Goal: Find specific fact: Find specific fact

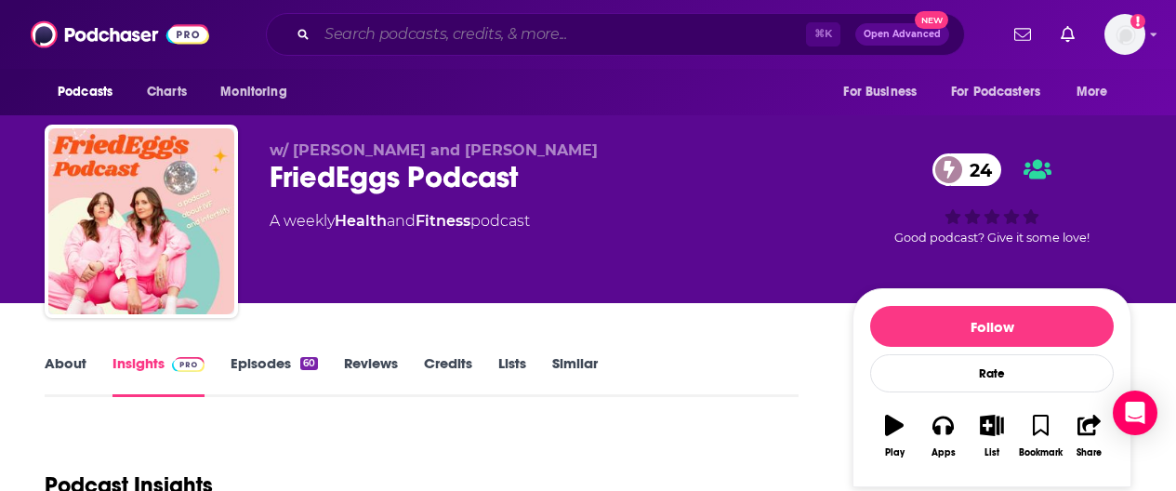
click at [439, 29] on input "Search podcasts, credits, & more..." at bounding box center [561, 35] width 489 height 30
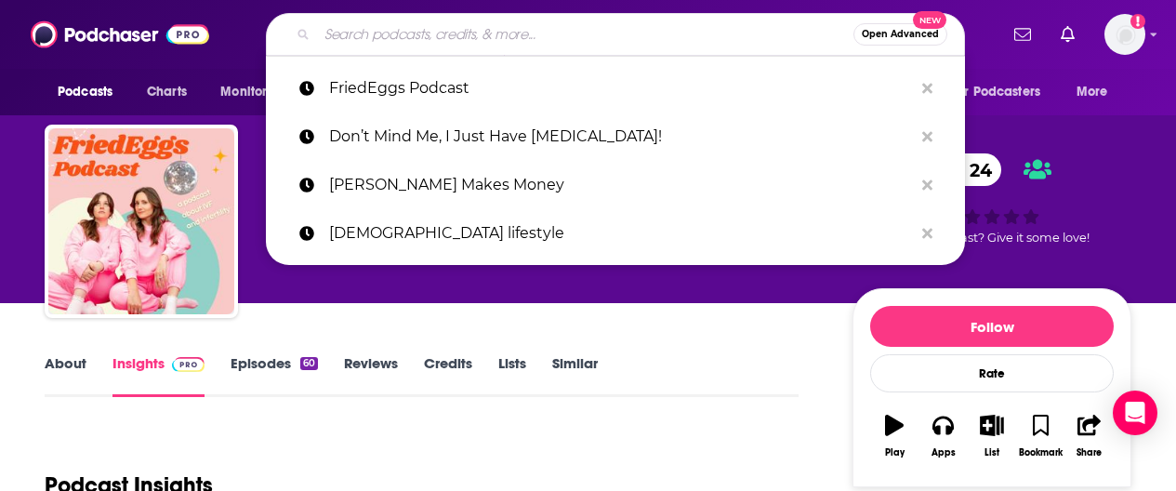
paste input "Adulting with [MEDICAL_DATA]"
type input "Adulting with [MEDICAL_DATA]"
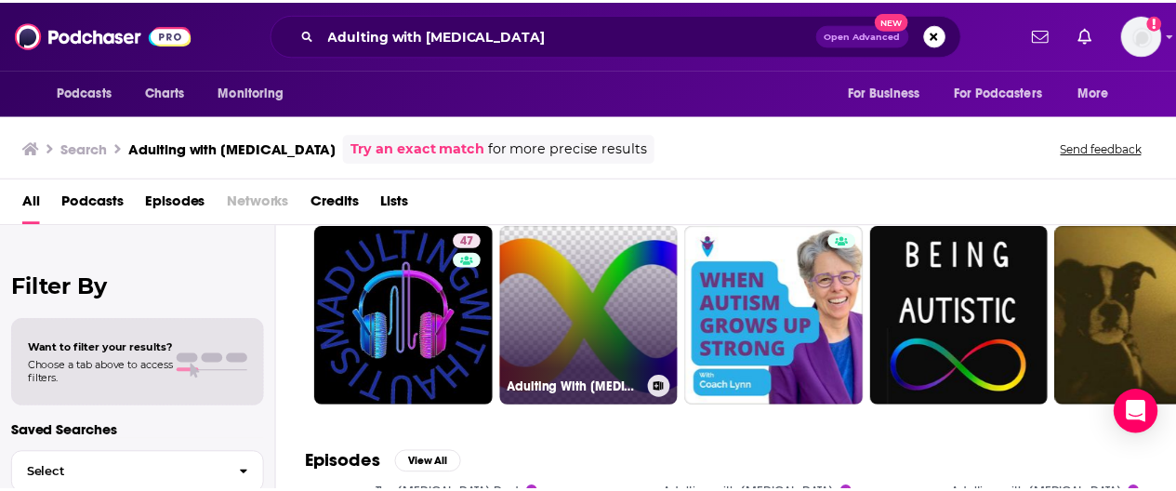
scroll to position [61, 0]
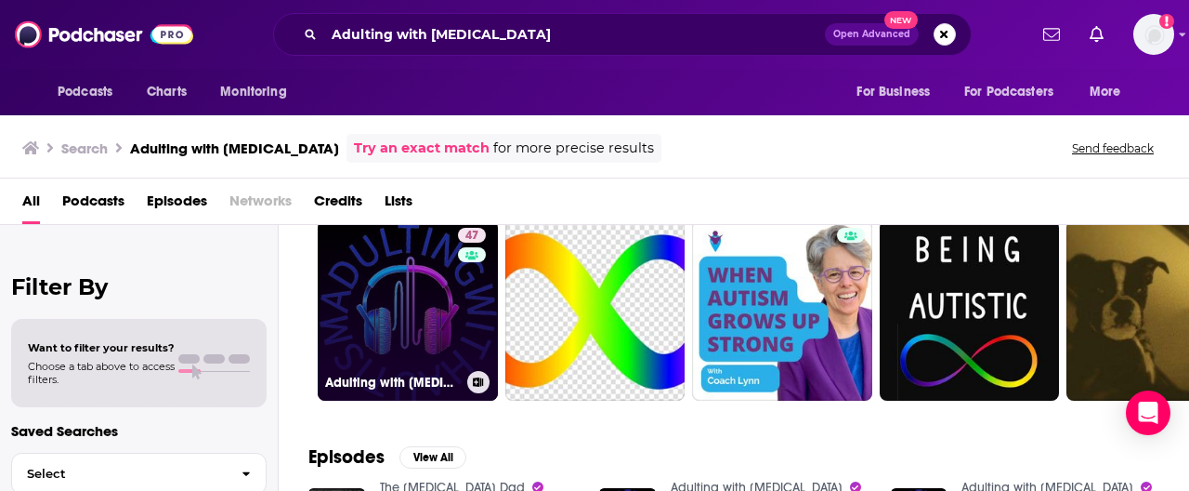
click at [416, 309] on link "47 Adulting with [MEDICAL_DATA]" at bounding box center [408, 310] width 180 height 180
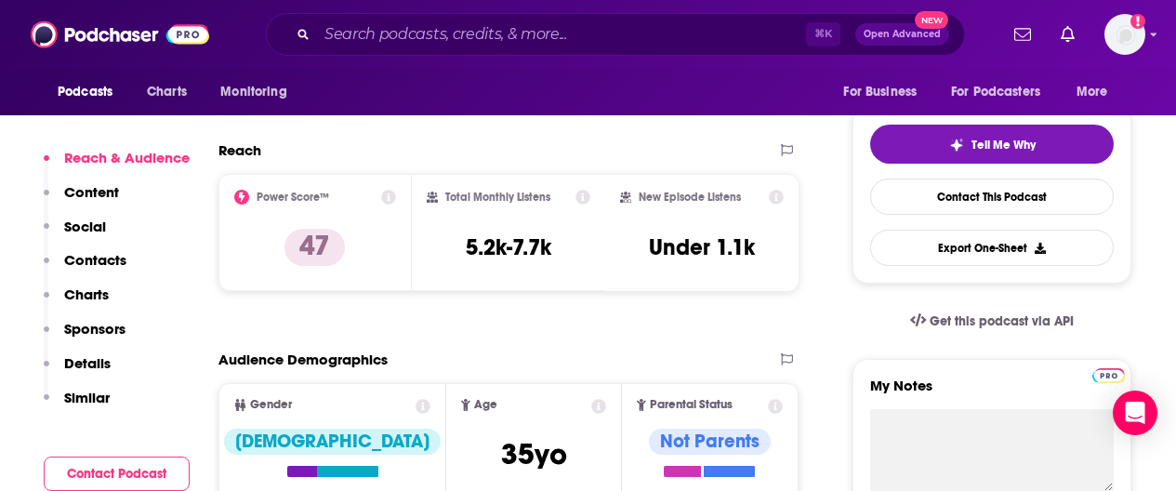
scroll to position [329, 0]
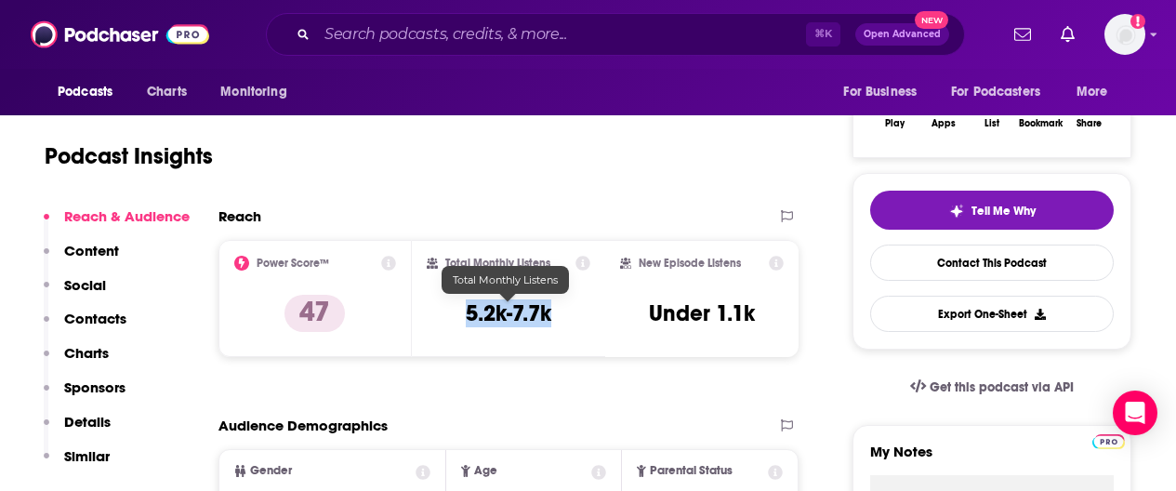
drag, startPoint x: 432, startPoint y: 314, endPoint x: 469, endPoint y: 309, distance: 37.6
click at [469, 309] on div "Total Monthly Listens 5.2k-7.7k" at bounding box center [509, 298] width 164 height 85
copy h3 "5.2k-7.7k"
